Goal: Book appointment/travel/reservation

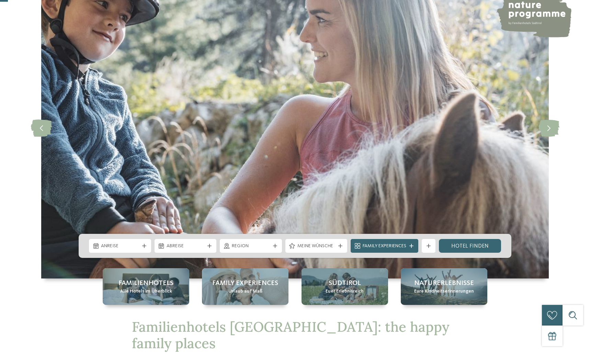
scroll to position [64, 0]
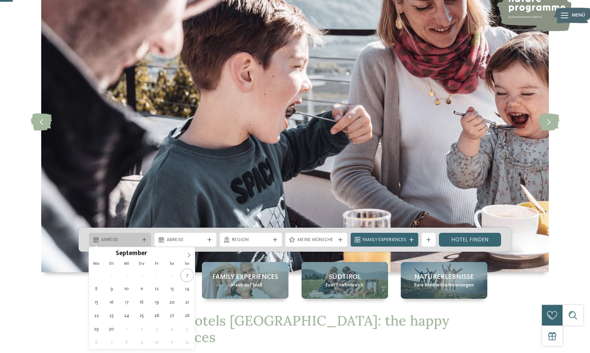
click at [139, 236] on div "Anreise" at bounding box center [120, 240] width 62 height 14
click at [188, 254] on icon at bounding box center [188, 255] width 5 height 5
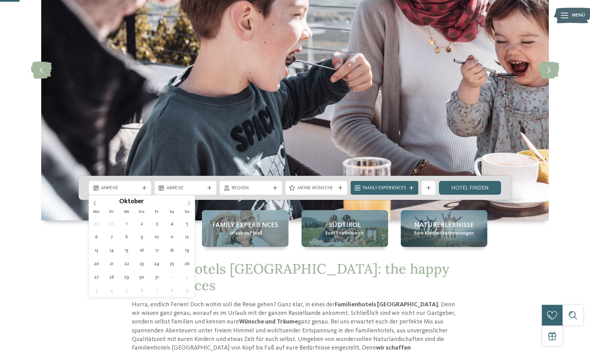
scroll to position [116, 0]
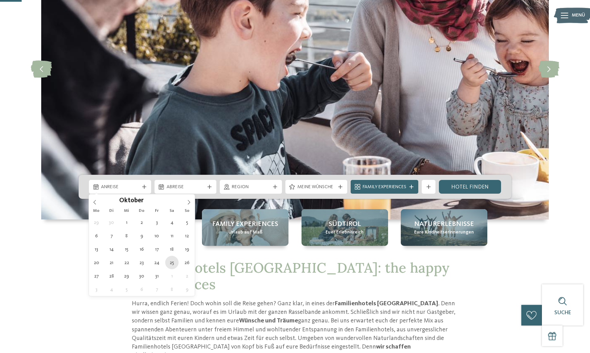
type div "25.10.2025"
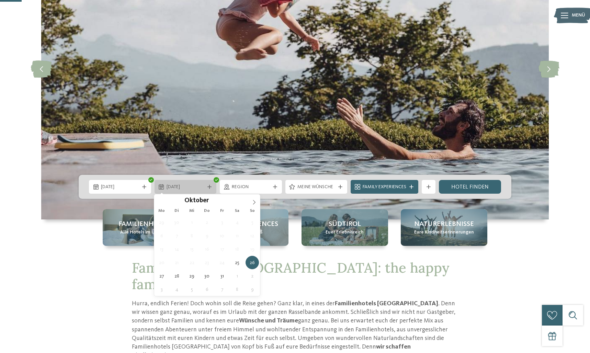
click at [203, 185] on span "26.10.2025" at bounding box center [186, 187] width 38 height 7
type div "28.10.2025"
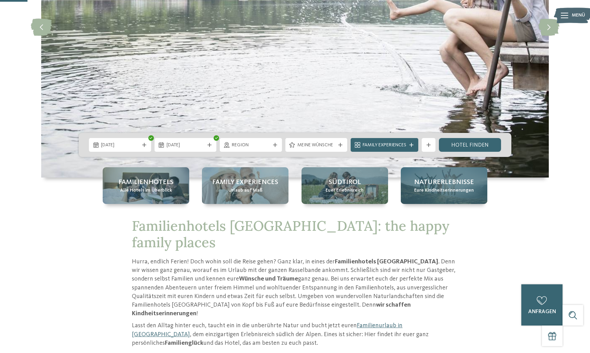
scroll to position [162, 0]
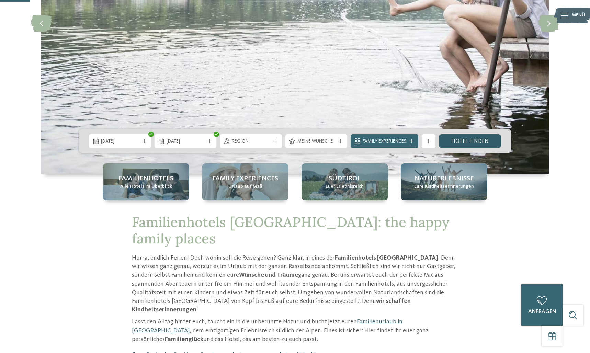
click at [466, 139] on link "Hotel finden" at bounding box center [470, 141] width 62 height 14
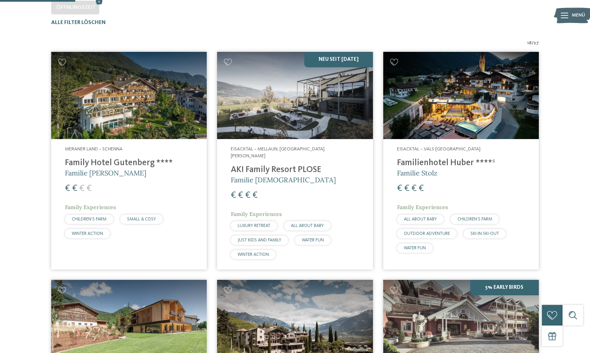
scroll to position [225, 0]
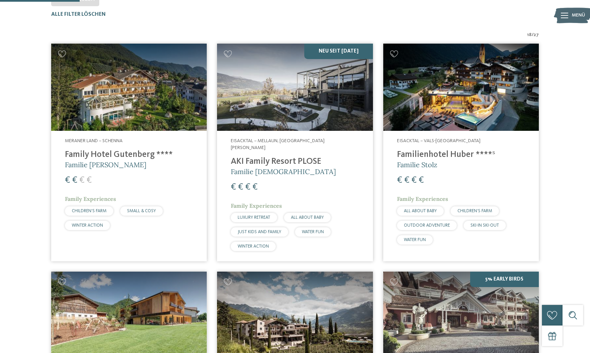
click at [318, 91] on img at bounding box center [295, 88] width 156 height 88
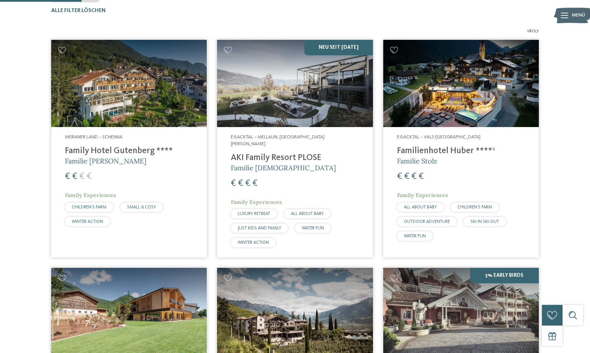
scroll to position [230, 0]
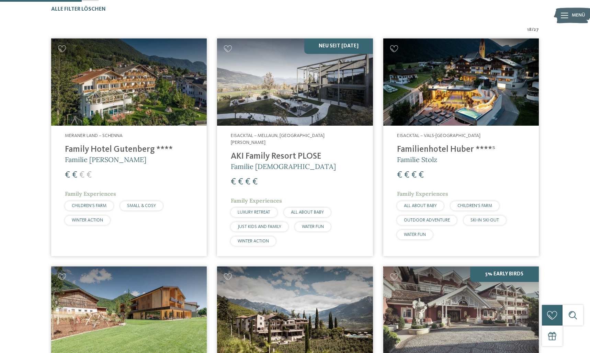
click at [436, 150] on h4 "Familienhotel Huber ****ˢ" at bounding box center [461, 150] width 128 height 10
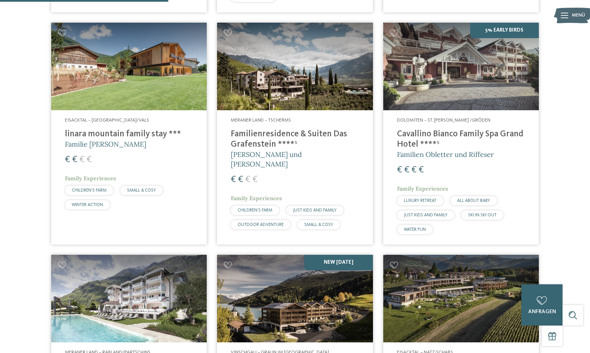
scroll to position [474, 0]
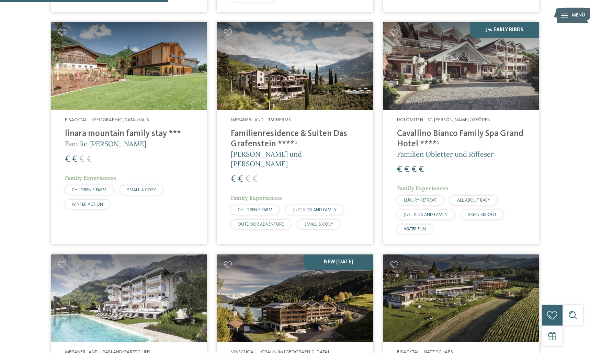
click at [300, 129] on h4 "Familienresidence & Suiten Das Grafenstein ****ˢ" at bounding box center [295, 139] width 128 height 21
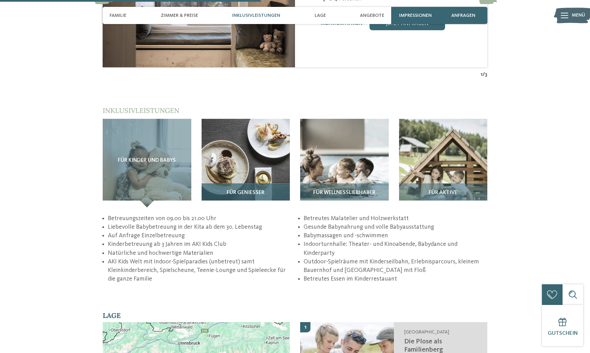
scroll to position [1028, 0]
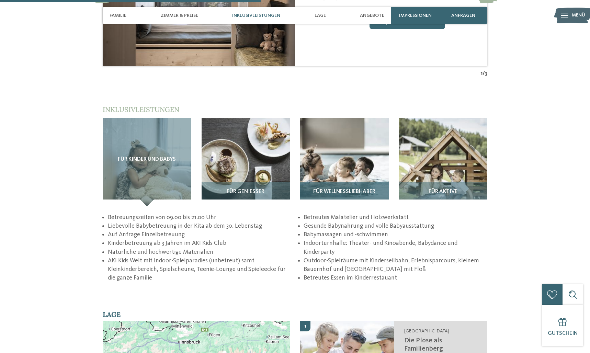
click at [328, 161] on img at bounding box center [344, 162] width 89 height 89
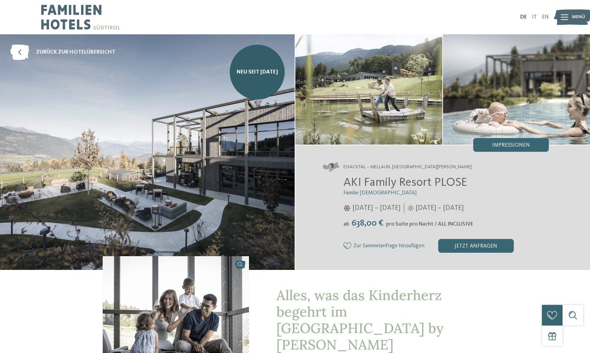
scroll to position [0, 0]
click at [563, 17] on icon at bounding box center [565, 16] width 8 height 5
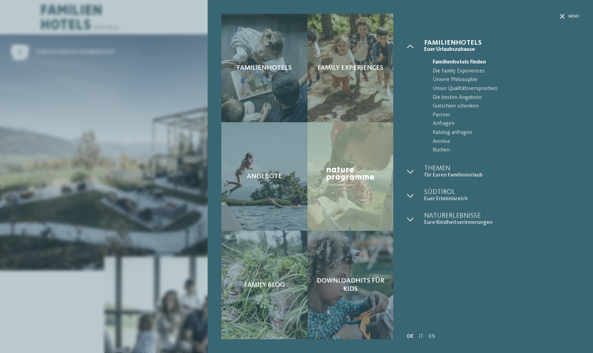
click at [442, 237] on div "Familienhotels Euer Urlaubszuhause" at bounding box center [493, 176] width 172 height 274
click at [562, 18] on icon at bounding box center [562, 16] width 5 height 5
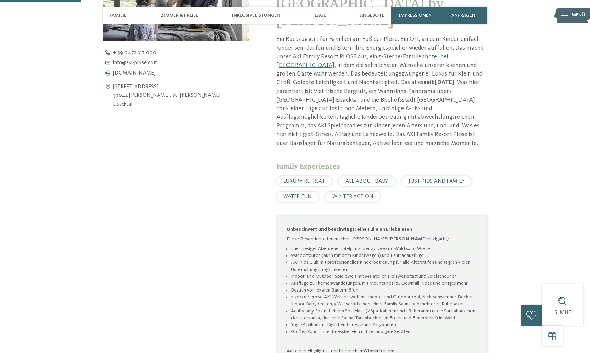
scroll to position [332, 0]
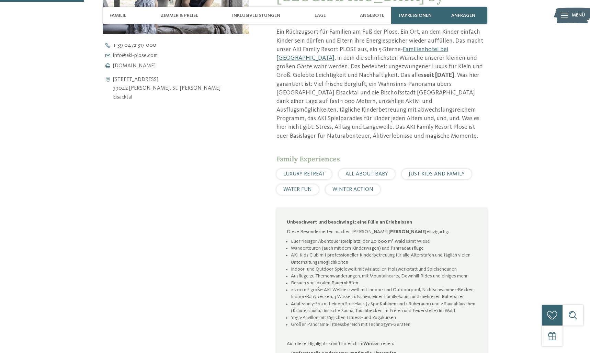
click at [297, 187] on span "WATER FUN" at bounding box center [297, 189] width 29 height 5
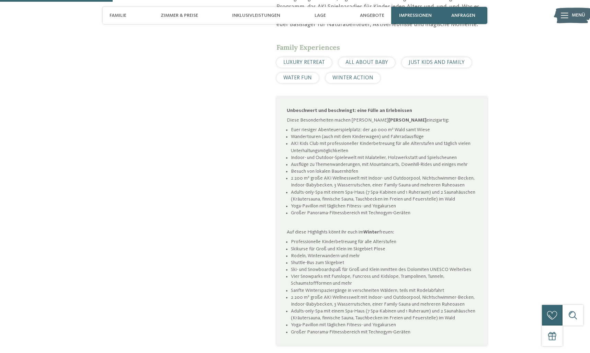
scroll to position [444, 0]
click at [297, 188] on li "Adults-only-Spa mit einem Spa-Haus (7 Spa-Kabinen und 1 Ruheraum) und 2 Saunahä…" at bounding box center [384, 195] width 186 height 14
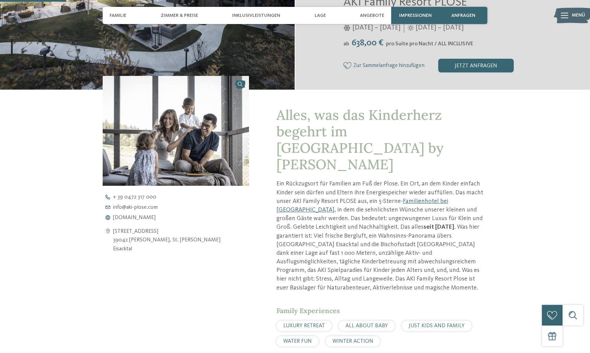
scroll to position [141, 0]
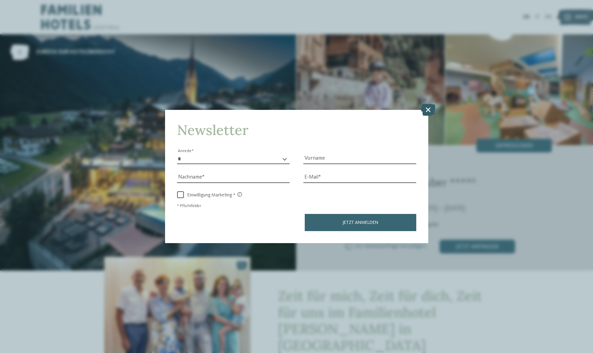
click at [429, 103] on icon at bounding box center [428, 109] width 15 height 12
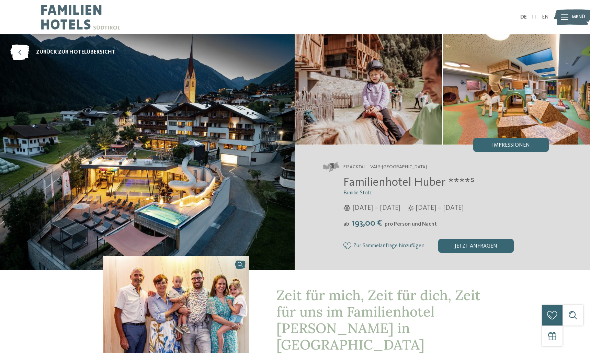
click at [564, 19] on icon at bounding box center [565, 16] width 8 height 5
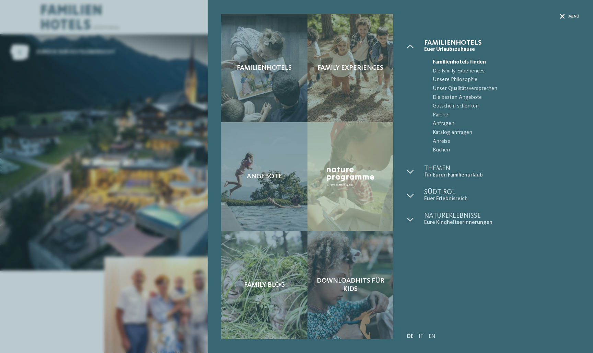
click at [563, 17] on icon at bounding box center [562, 16] width 5 height 5
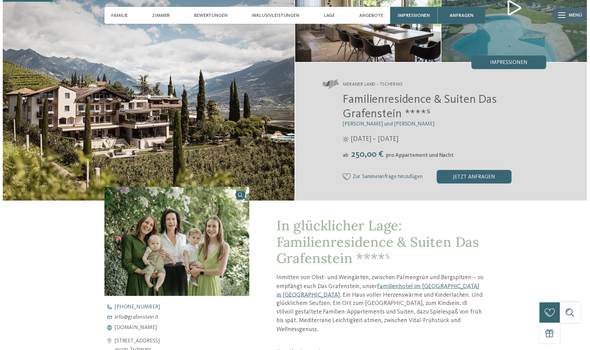
scroll to position [66, 0]
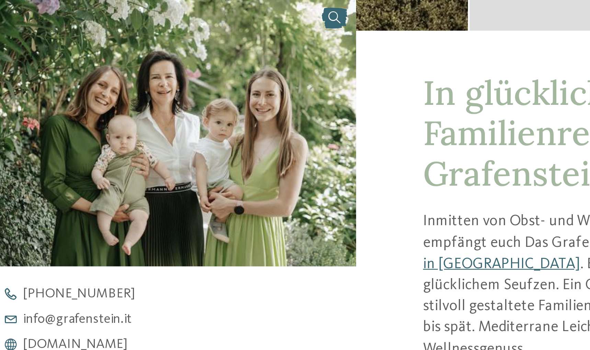
click at [103, 323] on div "[PHONE_NUMBER] info@ no-spam. grafenstein. no-spam. it [DOMAIN_NAME]" at bounding box center [182, 336] width 158 height 26
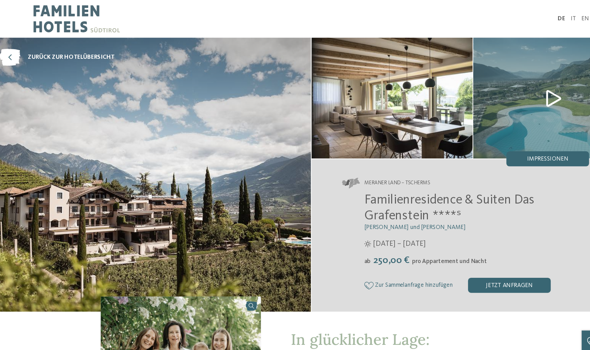
scroll to position [0, 0]
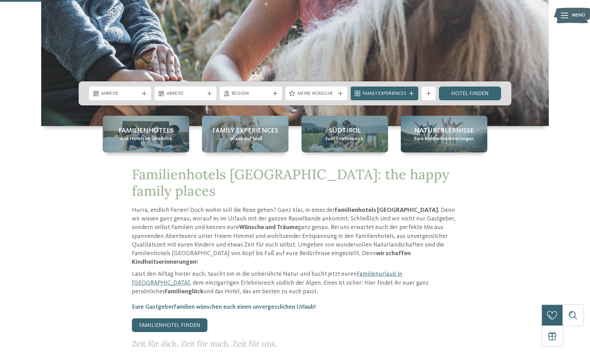
scroll to position [214, 0]
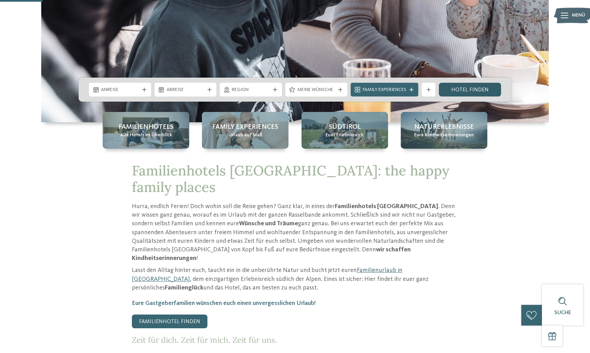
click at [461, 87] on link "Hotel finden" at bounding box center [470, 90] width 62 height 14
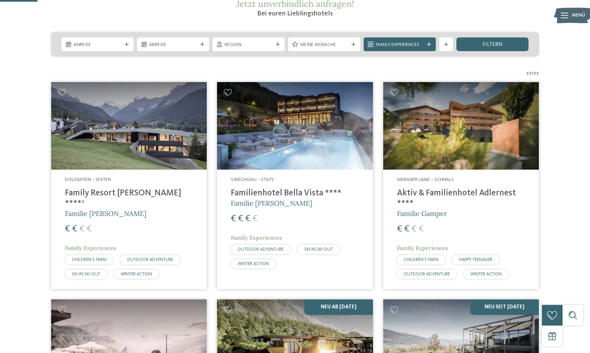
scroll to position [144, 0]
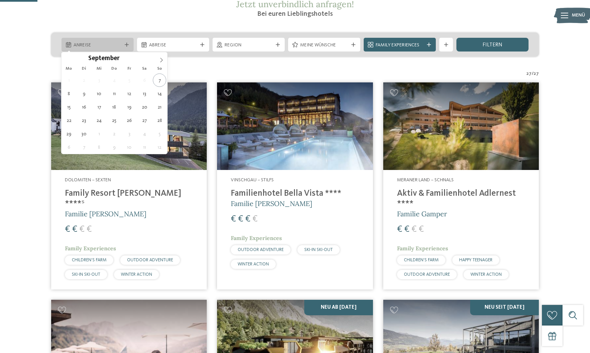
click at [113, 46] on span "Anreise" at bounding box center [97, 45] width 48 height 7
click at [161, 59] on icon at bounding box center [161, 60] width 2 height 4
type div "25.10.2025"
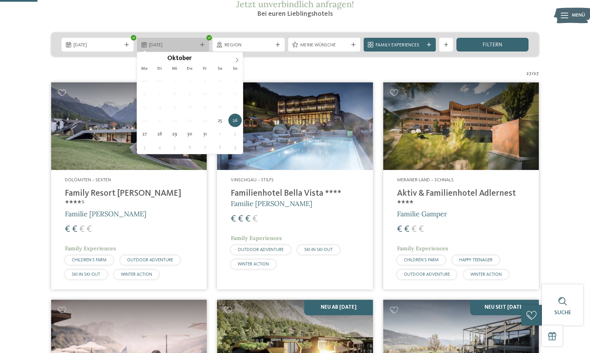
click at [185, 48] on span "26.10.2025" at bounding box center [173, 45] width 48 height 7
type div "28.10.2025"
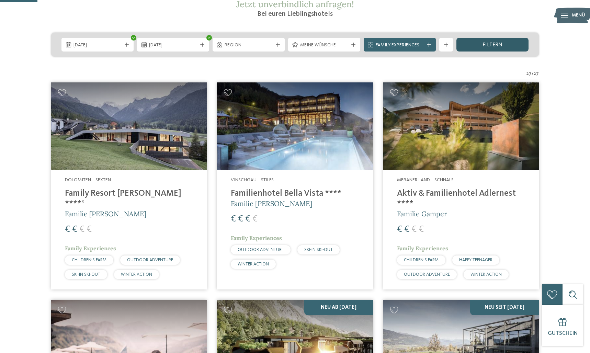
click at [478, 42] on div "filtern" at bounding box center [492, 45] width 72 height 14
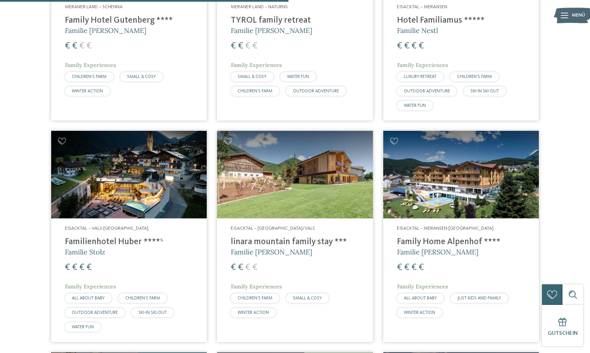
scroll to position [819, 0]
click at [419, 103] on span "WATER FUN" at bounding box center [415, 105] width 22 height 4
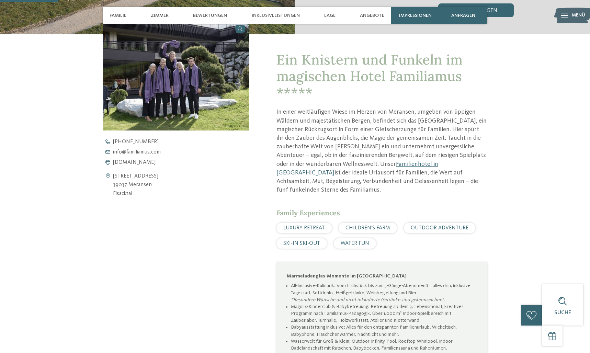
scroll to position [236, 0]
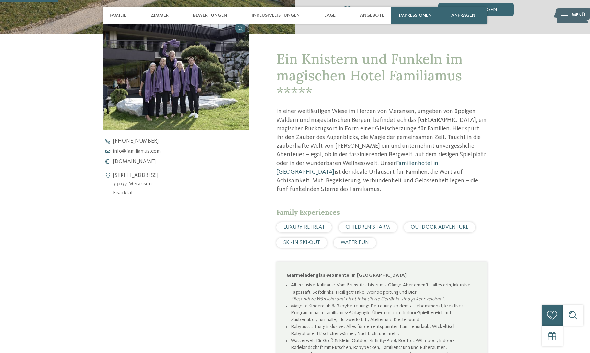
click at [401, 164] on link "Familienhotel in [GEOGRAPHIC_DATA]" at bounding box center [357, 167] width 162 height 15
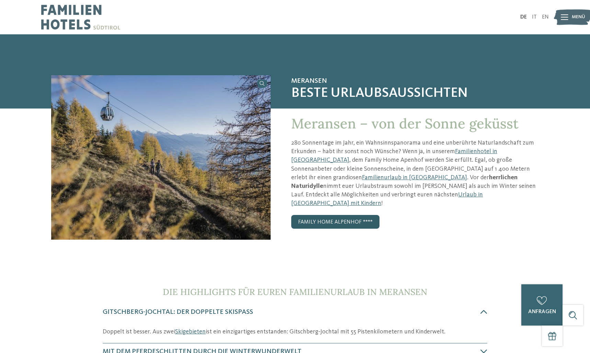
click at [336, 215] on link "Family Home Alpenhof ****" at bounding box center [335, 222] width 88 height 14
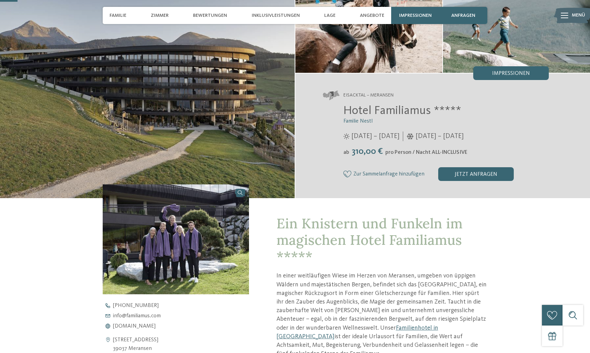
scroll to position [73, 0]
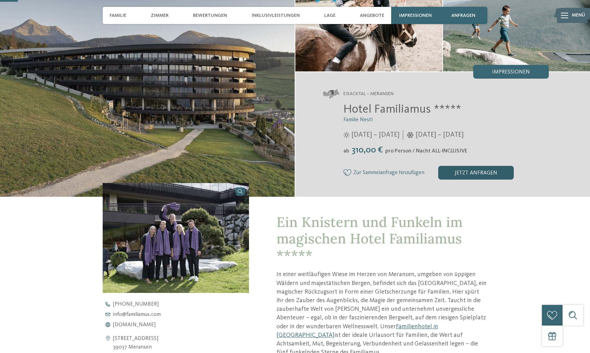
click at [470, 170] on div "jetzt anfragen" at bounding box center [476, 173] width 76 height 14
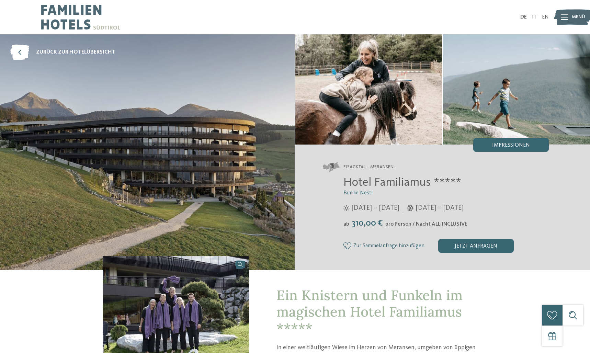
scroll to position [0, 0]
click at [564, 16] on icon at bounding box center [565, 16] width 8 height 5
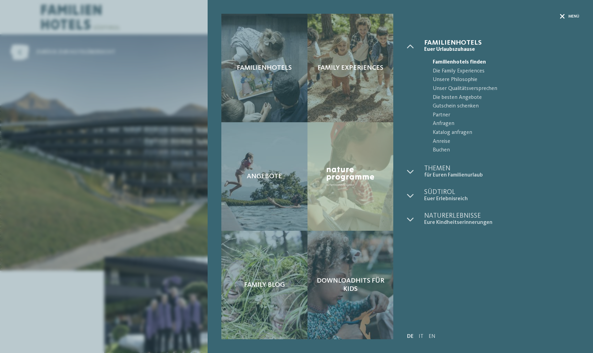
click at [562, 16] on icon at bounding box center [562, 16] width 5 height 5
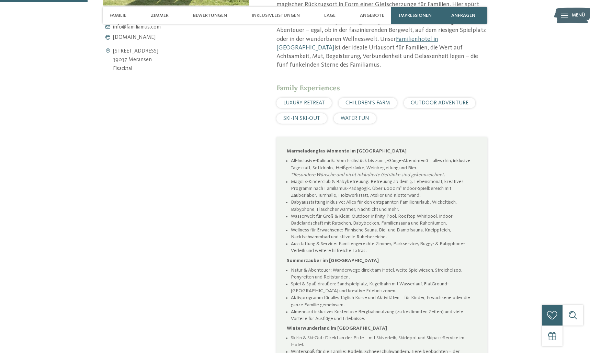
scroll to position [365, 0]
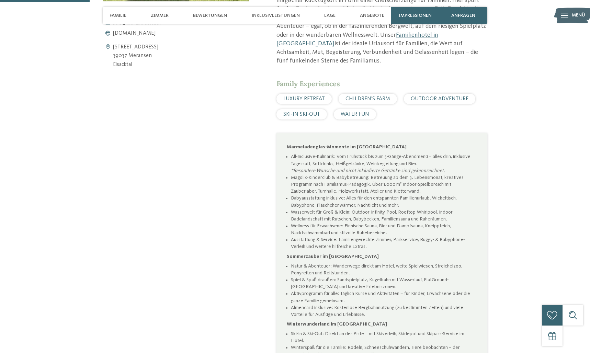
click at [351, 110] on div "WATER FUN" at bounding box center [355, 114] width 42 height 10
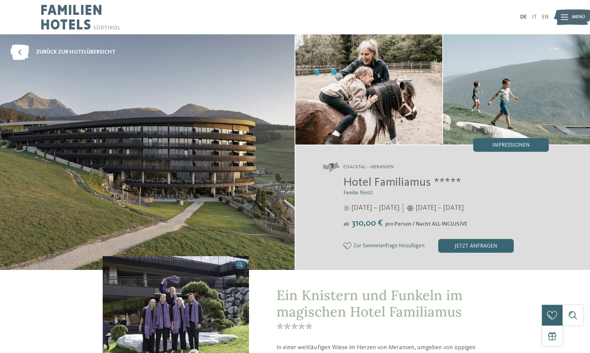
scroll to position [0, 0]
click at [281, 191] on img at bounding box center [147, 152] width 295 height 236
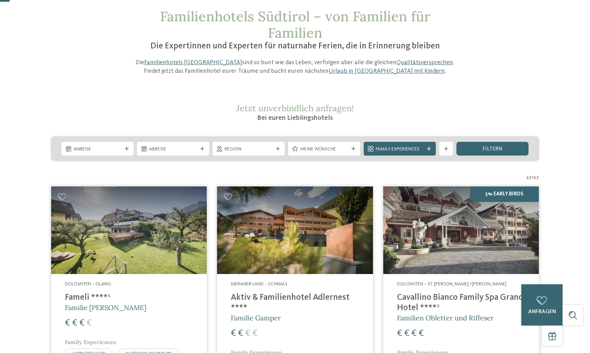
scroll to position [42, 0]
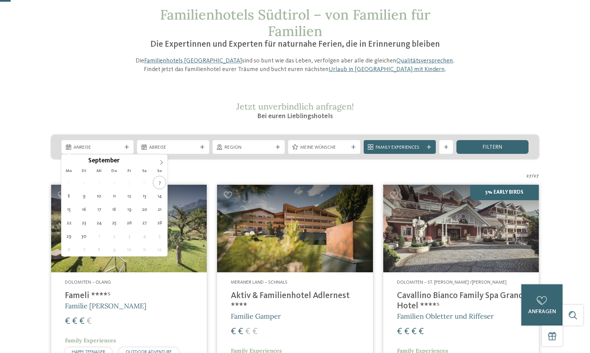
click at [112, 148] on span "Anreise" at bounding box center [97, 147] width 48 height 7
click at [162, 161] on icon at bounding box center [161, 162] width 5 height 5
type div "25.10.2025"
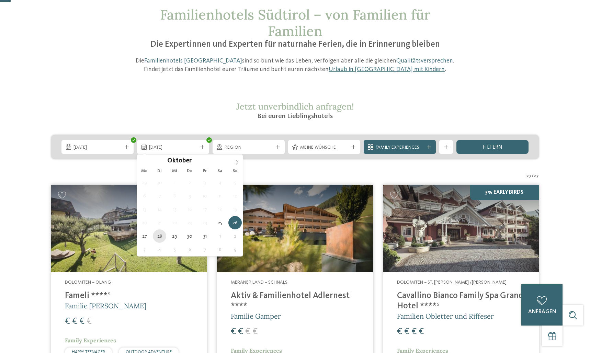
type div "28.10.2025"
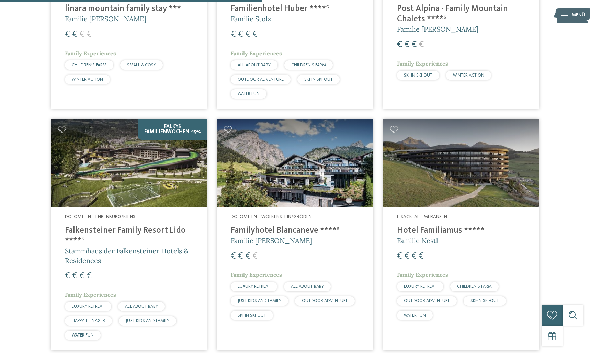
scroll to position [1020, 0]
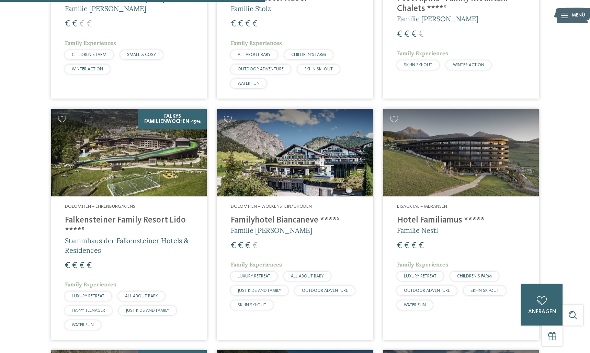
click at [184, 167] on img at bounding box center [129, 153] width 156 height 88
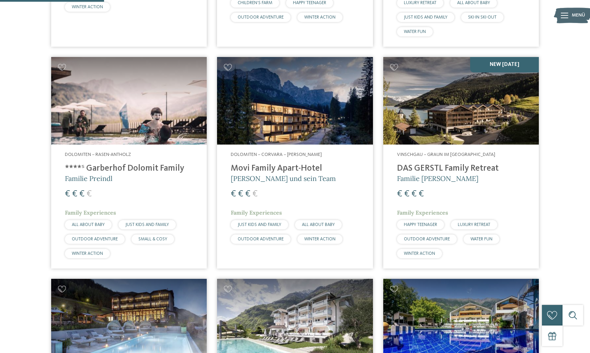
scroll to position [401, 0]
click at [294, 186] on div "Dolomiten – Corvara – Alta Badia Movi Family Apart-Hotel Andrea Varallo und sei…" at bounding box center [295, 198] width 156 height 109
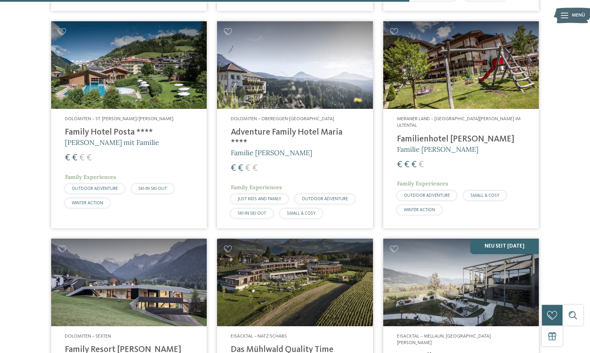
scroll to position [1577, 0]
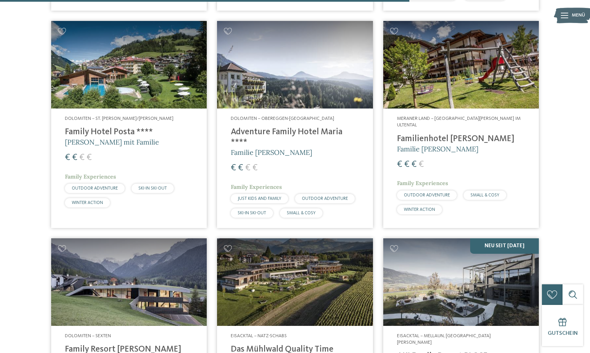
click at [220, 197] on div "Dolomiten – Obereggen-Deutschnofen Adventure Family Hotel Maria **** Familie Ko…" at bounding box center [295, 169] width 156 height 120
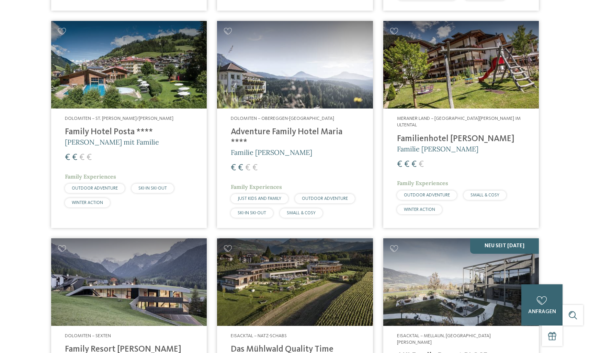
scroll to position [0, 0]
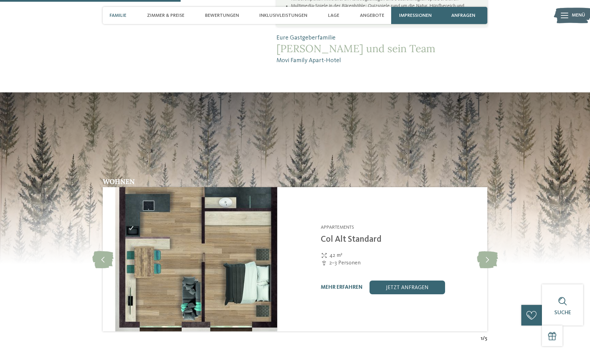
scroll to position [695, 0]
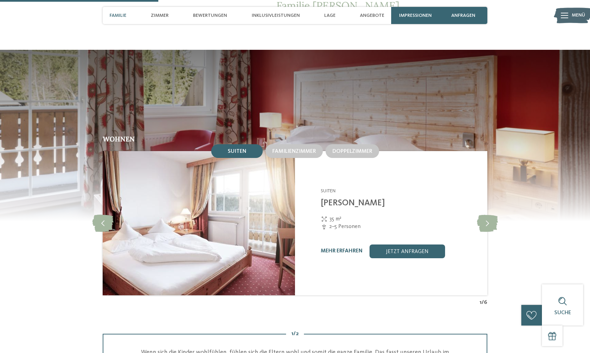
scroll to position [585, 0]
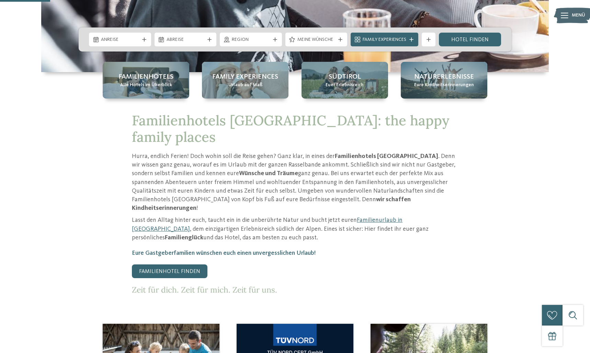
scroll to position [269, 0]
